Goal: Navigation & Orientation: Go to known website

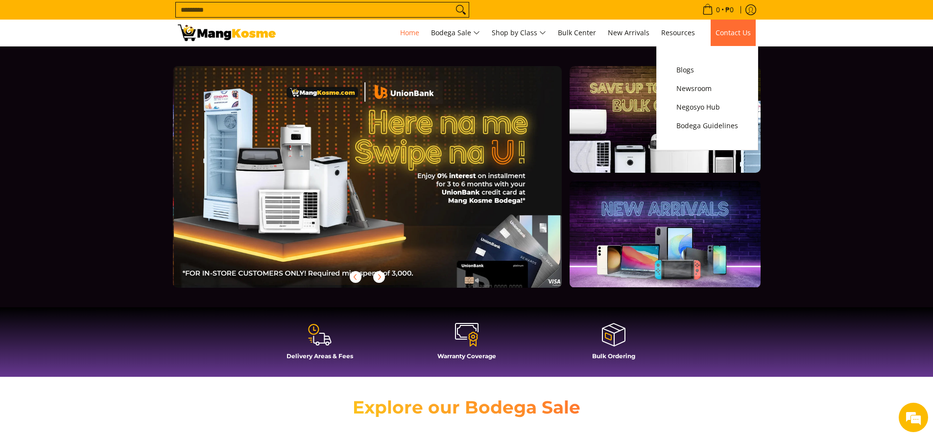
scroll to position [0, 389]
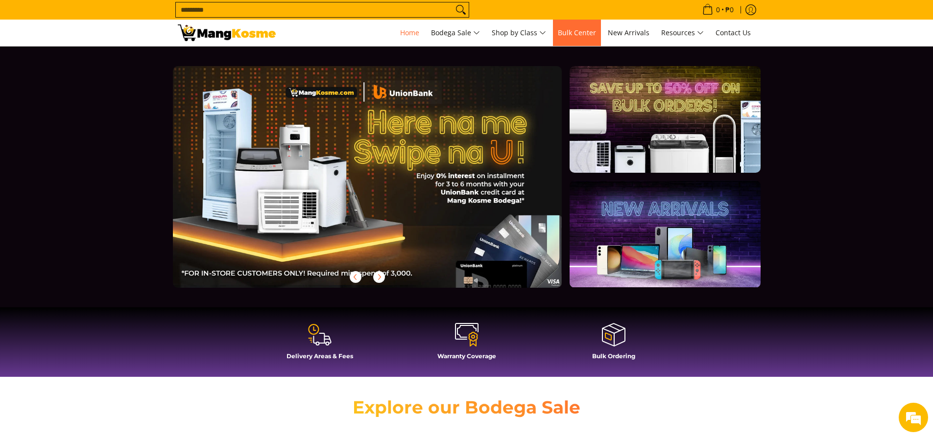
click at [577, 34] on span "Bulk Center" at bounding box center [577, 32] width 38 height 9
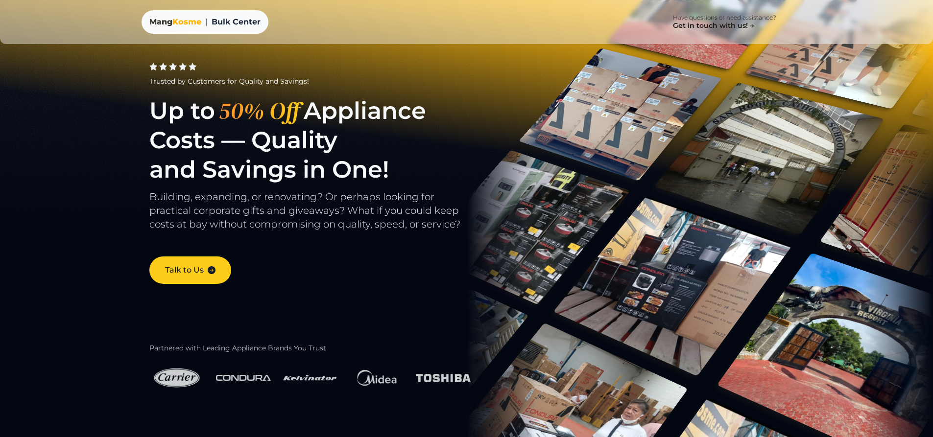
click at [171, 24] on div "Mang Kosme" at bounding box center [175, 22] width 52 height 12
